Goal: Information Seeking & Learning: Learn about a topic

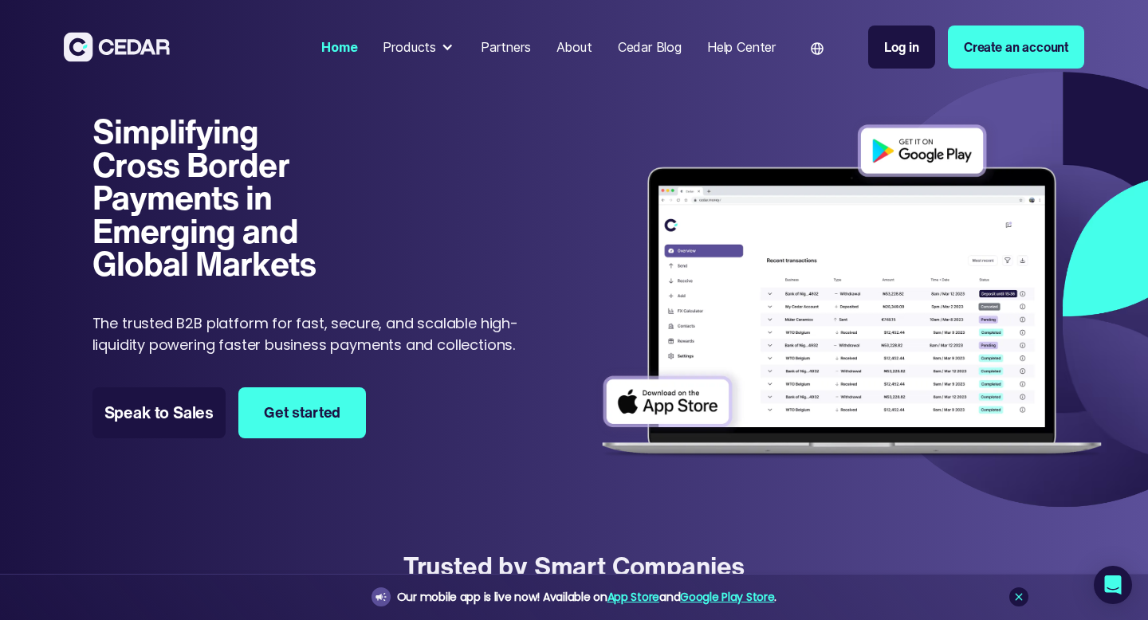
click at [631, 46] on div "Cedar Blog" at bounding box center [650, 46] width 64 height 19
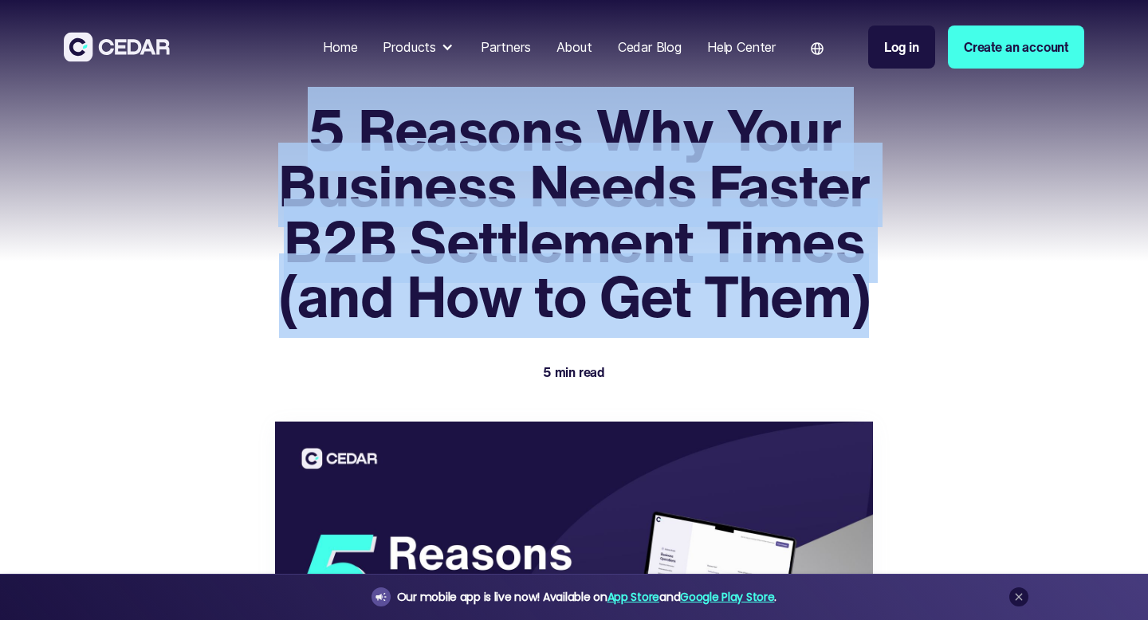
drag, startPoint x: 313, startPoint y: 116, endPoint x: 872, endPoint y: 315, distance: 593.2
click at [872, 315] on h1 "5 Reasons Why Your Business Needs Faster B2B Settlement Times (and How to Get T…" at bounding box center [574, 213] width 598 height 222
copy h1 "5 Reasons Why Your Business Needs Faster B2B Settlement Times (and How to Get T…"
click at [331, 51] on div "Home" at bounding box center [340, 46] width 34 height 19
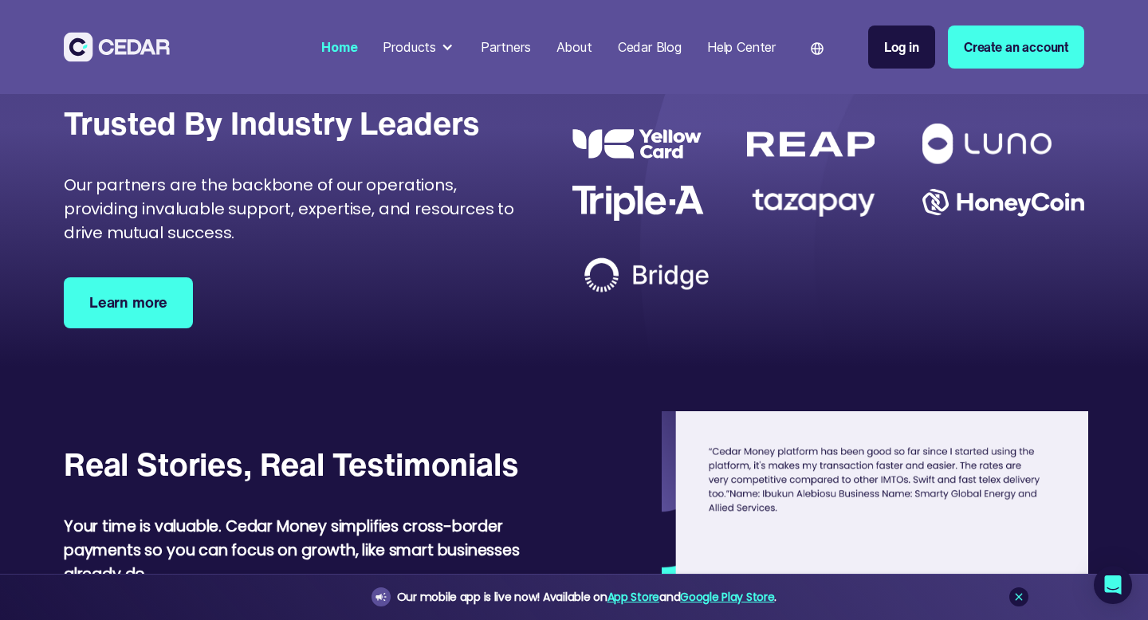
scroll to position [4632, 0]
